Goal: Transaction & Acquisition: Purchase product/service

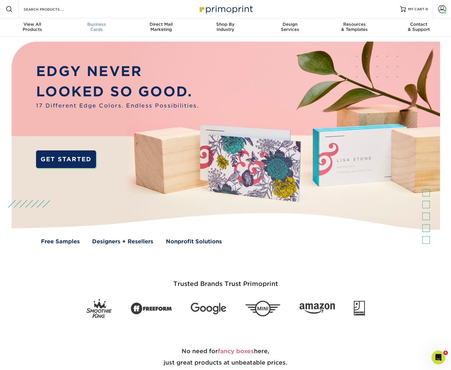
click at [96, 26] on span "Business" at bounding box center [96, 24] width 64 height 5
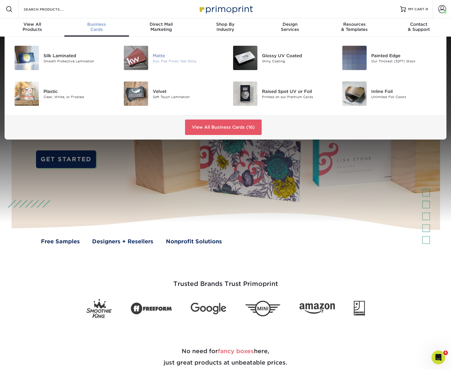
click at [127, 55] on img at bounding box center [136, 58] width 24 height 24
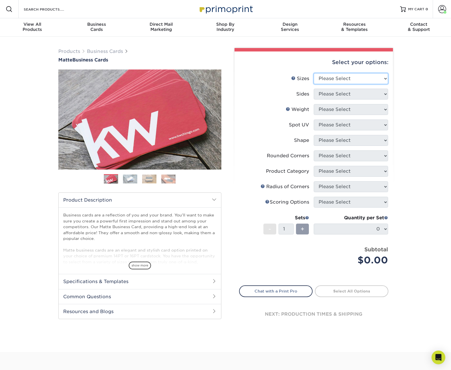
click at [348, 75] on select "Please Select 1.5" x 3.5" - Mini 1.75" x 3.5" - Mini 2" x 2" - Square 2" x 3" -…" at bounding box center [351, 78] width 74 height 11
select select "2.00x3.50"
click at [314, 73] on select "Please Select 1.5" x 3.5" - Mini 1.75" x 3.5" - Mini 2" x 2" - Square 2" x 3" -…" at bounding box center [351, 78] width 74 height 11
click at [349, 98] on select "Please Select Print Both Sides Print Front Only" at bounding box center [351, 94] width 74 height 11
select select "13abbda7-1d64-4f25-8bb2-c179b224825d"
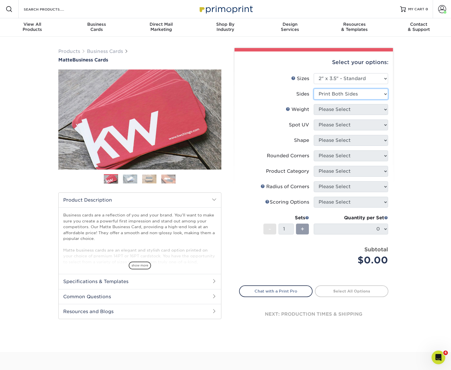
click at [314, 89] on select "Please Select Print Both Sides Print Front Only" at bounding box center [351, 94] width 74 height 11
click at [348, 110] on select "Please Select 16PT 14PT" at bounding box center [351, 109] width 74 height 11
select select "14PT"
click at [314, 104] on select "Please Select 16PT 14PT" at bounding box center [351, 109] width 74 height 11
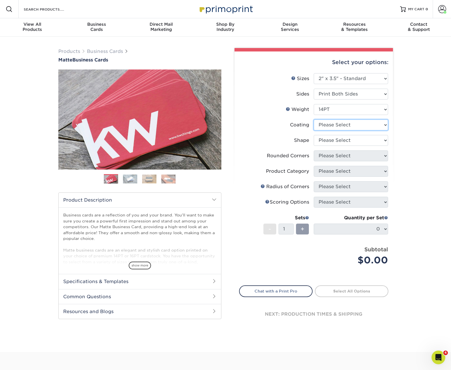
click at [345, 127] on select at bounding box center [351, 125] width 74 height 11
select select "121bb7b5-3b4d-429f-bd8d-bbf80e953313"
click at [314, 120] on select at bounding box center [351, 125] width 74 height 11
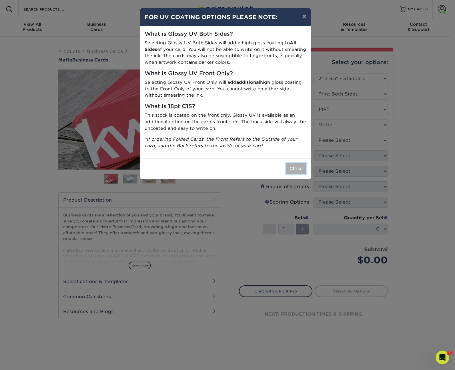
click at [294, 168] on button "Close" at bounding box center [296, 168] width 21 height 11
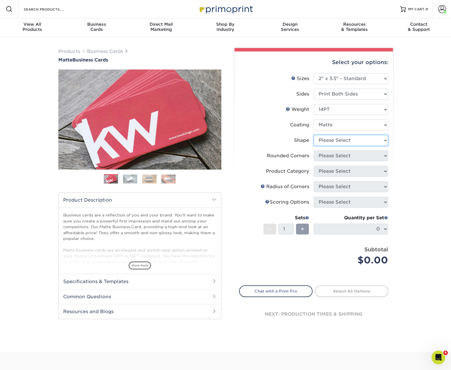
click at [345, 142] on select "Please Select Standard" at bounding box center [351, 140] width 74 height 11
select select "standard"
click at [314, 135] on select "Please Select Standard" at bounding box center [351, 140] width 74 height 11
click at [338, 156] on select "Please Select Yes - Round 2 Corners Yes - Round 4 Corners No" at bounding box center [351, 155] width 74 height 11
select select "0"
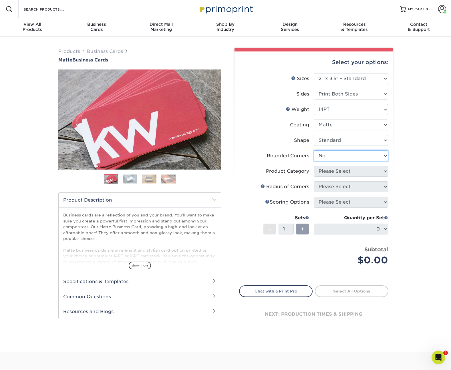
click at [314, 150] on select "Please Select Yes - Round 2 Corners Yes - Round 4 Corners No" at bounding box center [351, 155] width 74 height 11
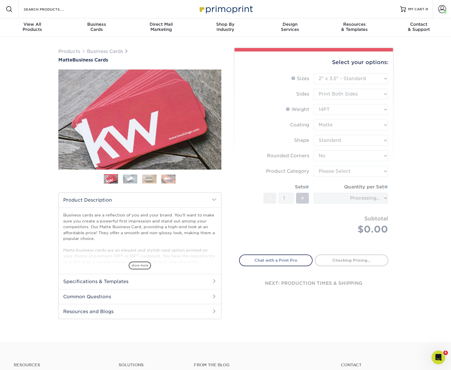
click at [332, 171] on form "Sizes Help Sizes Please Select 1.5" x 3.5" - Mini 1.75" x 3.5" - Mini 2" x 2" -…" at bounding box center [313, 160] width 149 height 175
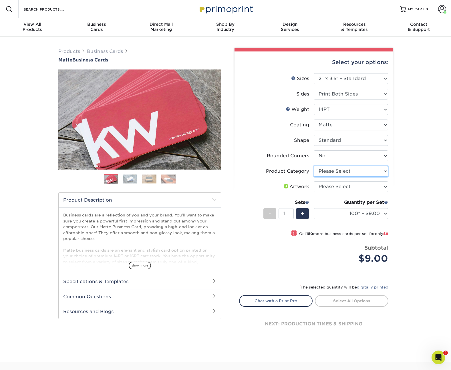
click at [332, 171] on select "Please Select Business Cards" at bounding box center [351, 171] width 74 height 11
select select "3b5148f1-0588-4f88-a218-97bcfdce65c1"
click at [314, 166] on select "Please Select Business Cards" at bounding box center [351, 171] width 74 height 11
click at [336, 189] on select "Please Select I will upload files I need a design - $100" at bounding box center [351, 186] width 74 height 11
select select "upload"
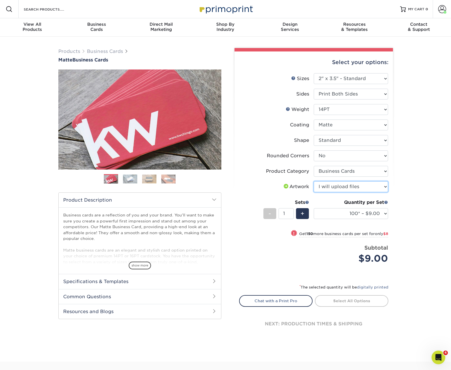
click at [314, 181] on select "Please Select I will upload files I need a design - $100" at bounding box center [351, 186] width 74 height 11
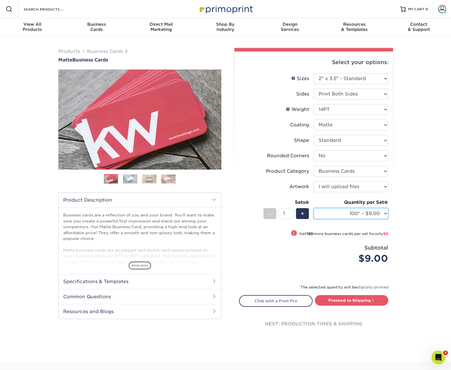
click at [350, 213] on select "100* – $9.00 250* – $17.00 500 – $33.00 1000 – $42.00 2500 – $75.00 5000 – $143…" at bounding box center [351, 213] width 74 height 11
select select "250* – $17.00"
click at [314, 208] on select "100* – $9.00 250* – $17.00 500 – $33.00 1000 – $42.00 2500 – $75.00 5000 – $143…" at bounding box center [351, 213] width 74 height 11
click at [342, 297] on link "Proceed to Shipping" at bounding box center [351, 300] width 73 height 10
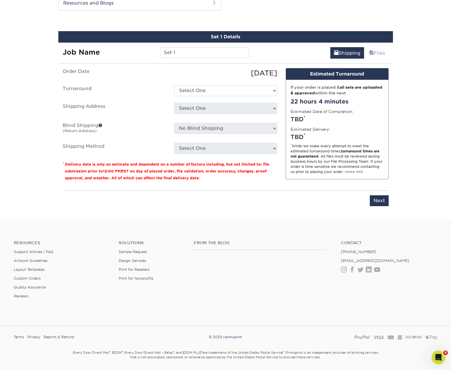
scroll to position [311, 0]
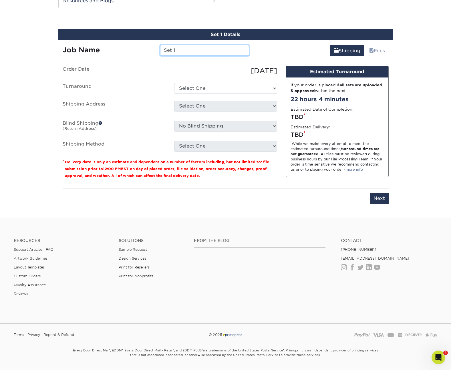
drag, startPoint x: 186, startPoint y: 51, endPoint x: 156, endPoint y: 47, distance: 30.0
click at [154, 49] on div "Job Name Set 1" at bounding box center [155, 50] width 195 height 11
type input "250-JennaRoss"
click at [214, 88] on select "Select One 2-4 Business Days 2 Day Next Business Day" at bounding box center [225, 88] width 103 height 11
select select "896896c1-5e97-45bd-9fbb-2d8aeb55ab99"
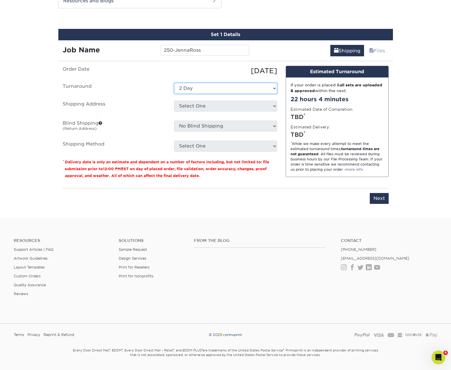
click at [174, 83] on select "Select One 2-4 Business Days 2 Day Next Business Day" at bounding box center [225, 88] width 103 height 11
click at [197, 108] on select "Select One Acadiana Office [GEOGRAPHIC_DATA] - Business Cards [GEOGRAPHIC_DATA]…" at bounding box center [225, 106] width 103 height 11
select select "225545"
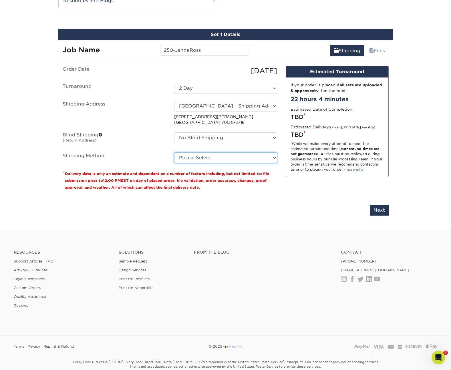
click at [199, 157] on select "Please Select Ground Shipping (+$7.84) 3 Day Shipping Service (+$15.33) 2 Day A…" at bounding box center [225, 157] width 103 height 11
select select "03"
click at [174, 152] on select "Please Select Ground Shipping (+$7.84) 3 Day Shipping Service (+$15.33) 2 Day A…" at bounding box center [225, 157] width 103 height 11
click at [379, 211] on input "Next" at bounding box center [379, 210] width 19 height 11
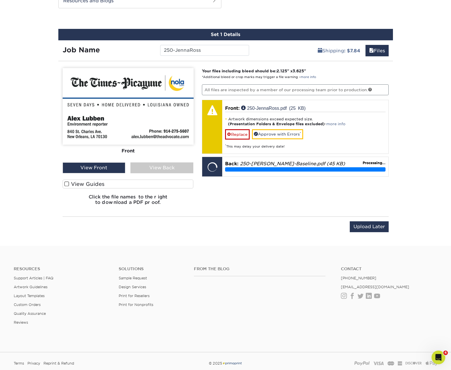
click at [358, 193] on div "Your files including bleed should be: 2.125 " x 3.625 " *Additional bleed or cr…" at bounding box center [295, 139] width 195 height 142
click at [66, 184] on span at bounding box center [66, 183] width 5 height 5
click at [0, 0] on input "View Guides" at bounding box center [0, 0] width 0 height 0
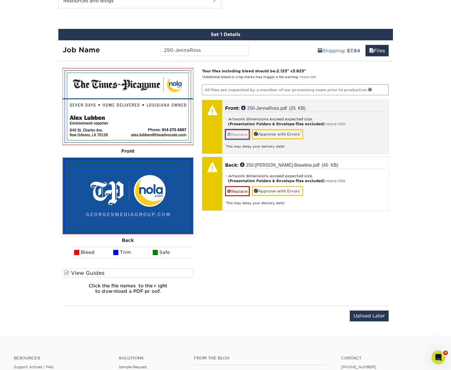
click at [239, 134] on link "Replace" at bounding box center [237, 134] width 25 height 10
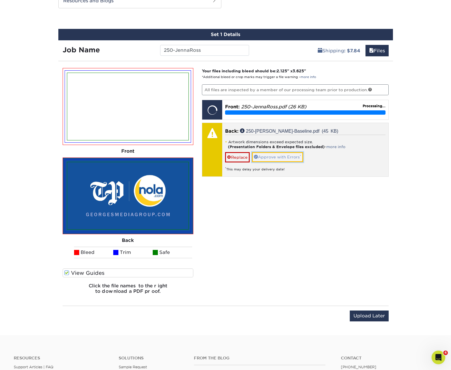
click at [273, 157] on link "Approve with Errors *" at bounding box center [277, 157] width 51 height 10
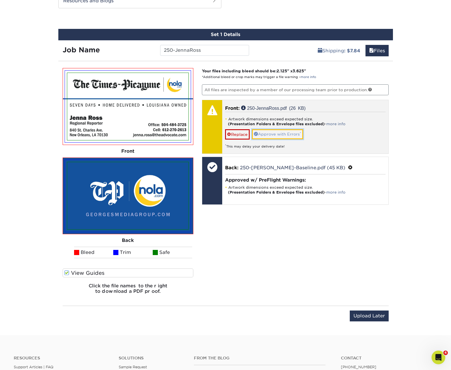
click at [273, 136] on link "Approve with Errors *" at bounding box center [277, 134] width 51 height 10
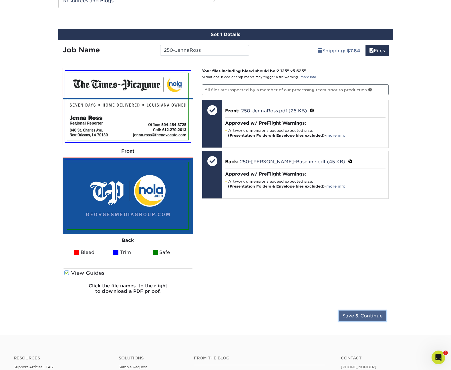
click at [357, 319] on input "Save & Continue" at bounding box center [363, 316] width 48 height 11
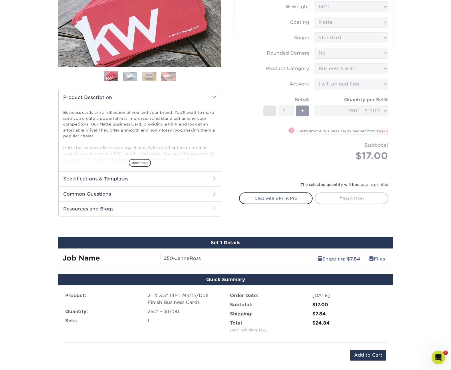
scroll to position [260, 0]
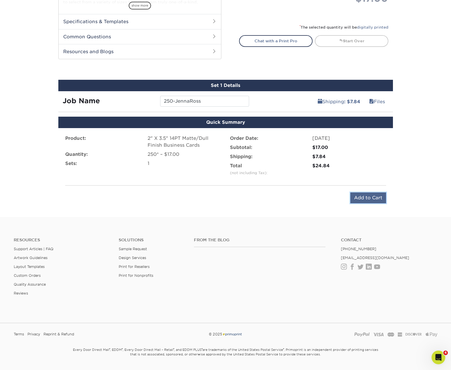
click at [366, 199] on input "Add to Cart" at bounding box center [368, 197] width 36 height 11
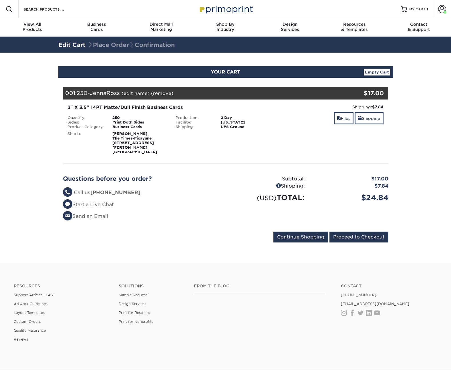
select select "280267"
click at [367, 118] on link "Shipping" at bounding box center [369, 118] width 29 height 12
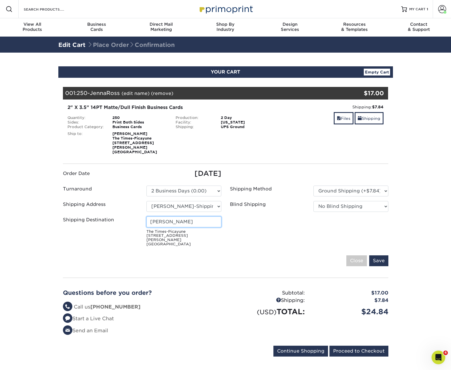
click at [171, 220] on input "Michelle Tuggle" at bounding box center [183, 221] width 75 height 11
type input "Jenna Ross"
click at [268, 231] on ul "Order Date 09/10/2025 Turnaround Please Select Select One" at bounding box center [226, 208] width 334 height 80
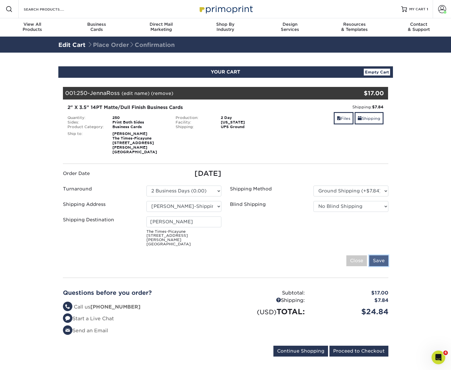
click at [377, 255] on input "Save" at bounding box center [378, 260] width 19 height 11
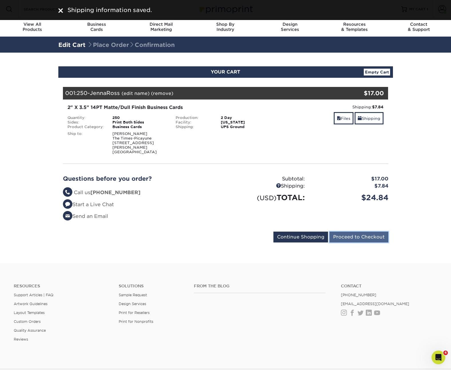
click at [347, 235] on input "Proceed to Checkout" at bounding box center [358, 237] width 59 height 11
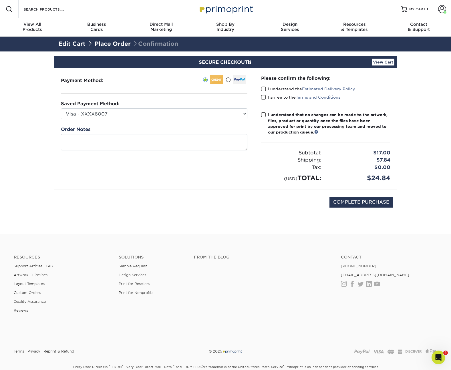
click at [264, 90] on span at bounding box center [263, 88] width 5 height 5
click at [0, 0] on input "I understand the Estimated Delivery Policy" at bounding box center [0, 0] width 0 height 0
click at [264, 95] on span at bounding box center [263, 97] width 5 height 5
click at [0, 0] on input "I agree to the Terms and Conditions" at bounding box center [0, 0] width 0 height 0
click at [263, 115] on span at bounding box center [263, 114] width 5 height 5
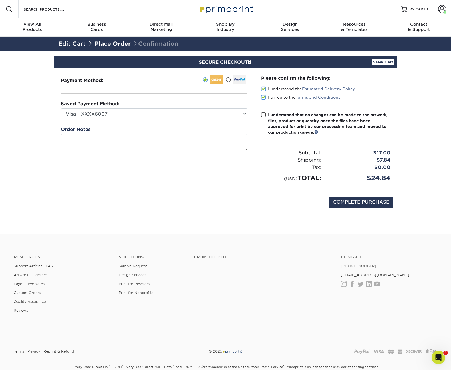
click at [0, 0] on input "I understand that no changes can be made to the artwork, files, product or quan…" at bounding box center [0, 0] width 0 height 0
click at [372, 201] on input "COMPLETE PURCHASE" at bounding box center [360, 202] width 63 height 11
type input "PROCESSING, PLEASE WAIT..."
